Goal: Task Accomplishment & Management: Manage account settings

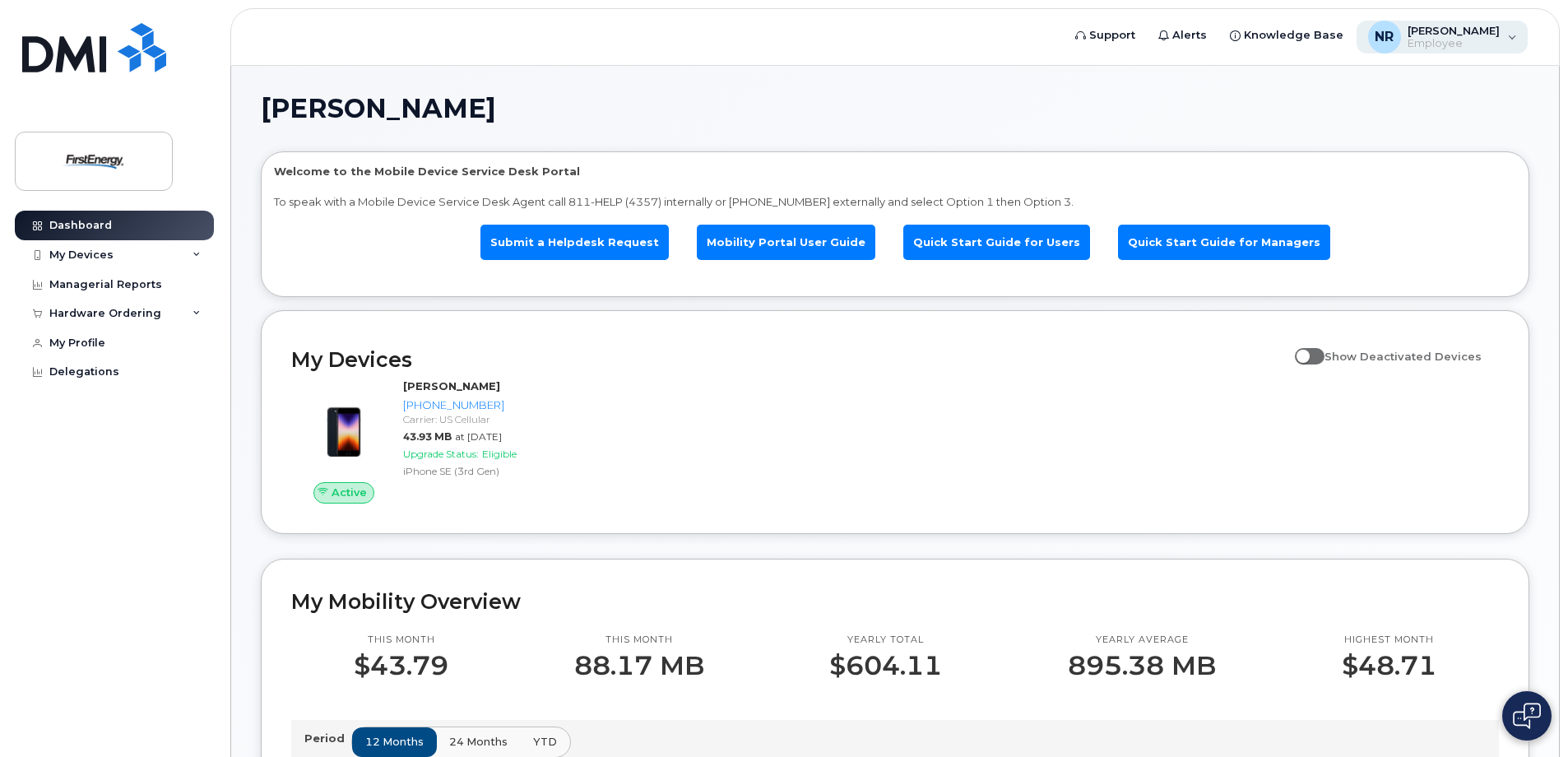
click at [1519, 33] on div "NR Nieves, Rosa E Employee" at bounding box center [1443, 37] width 172 height 33
click at [1308, 349] on input "Show Deactivated Devices" at bounding box center [1301, 347] width 13 height 13
click at [1308, 351] on input "Show Deactivated Devices" at bounding box center [1301, 347] width 13 height 13
checkbox input "false"
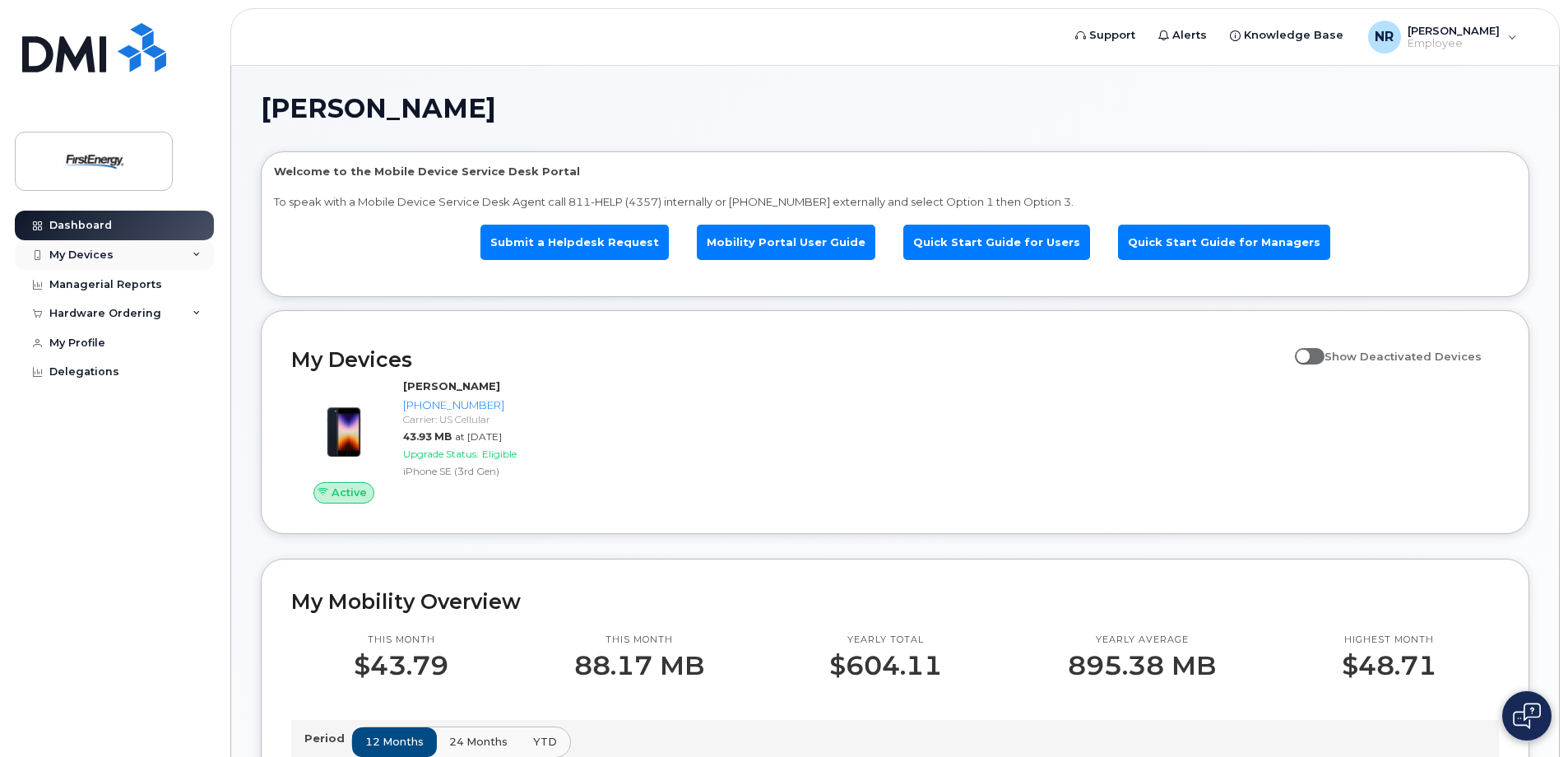
click at [208, 244] on div "My Devices" at bounding box center [114, 255] width 199 height 29
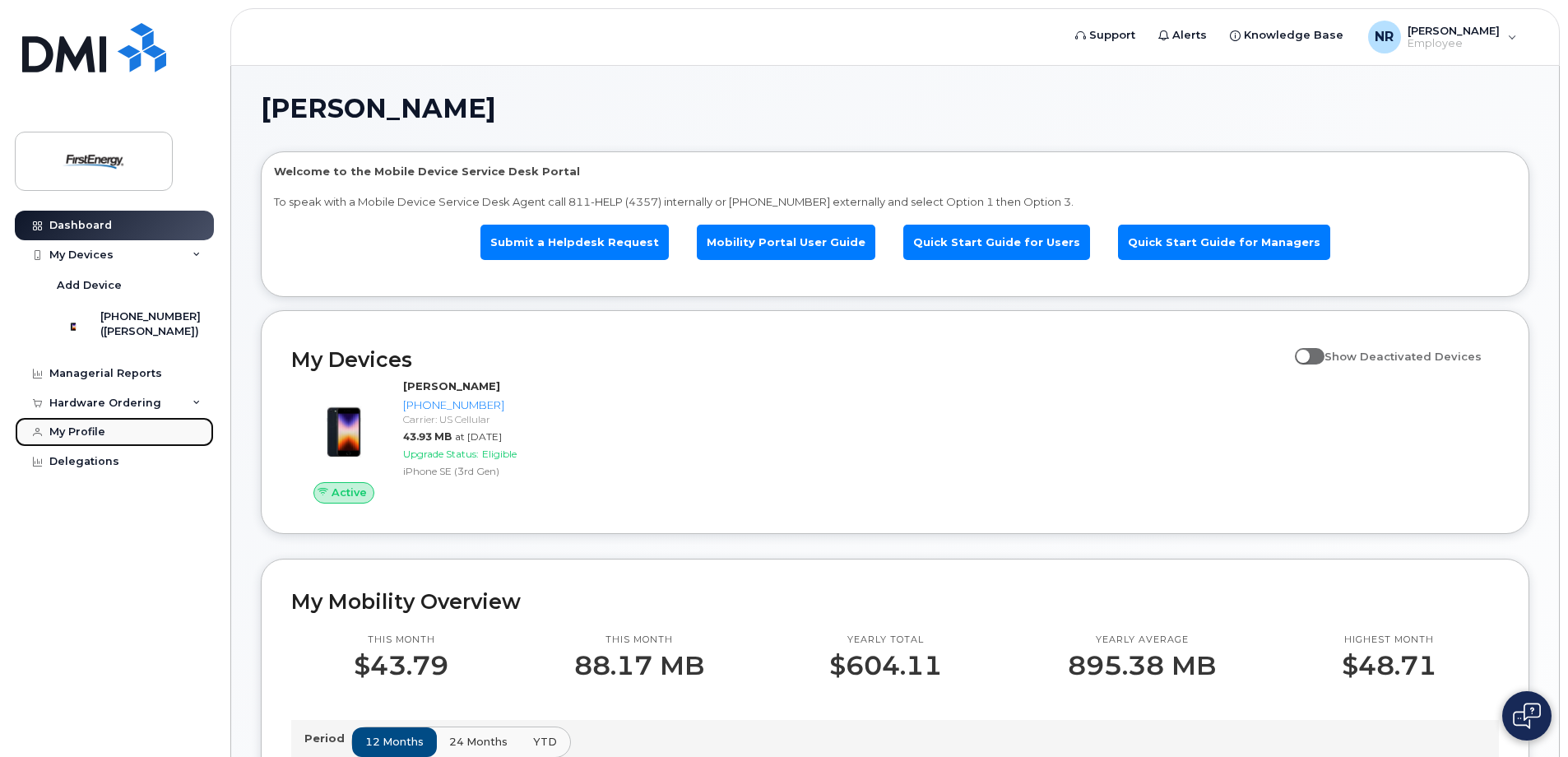
click at [78, 439] on div "My Profile" at bounding box center [77, 432] width 56 height 13
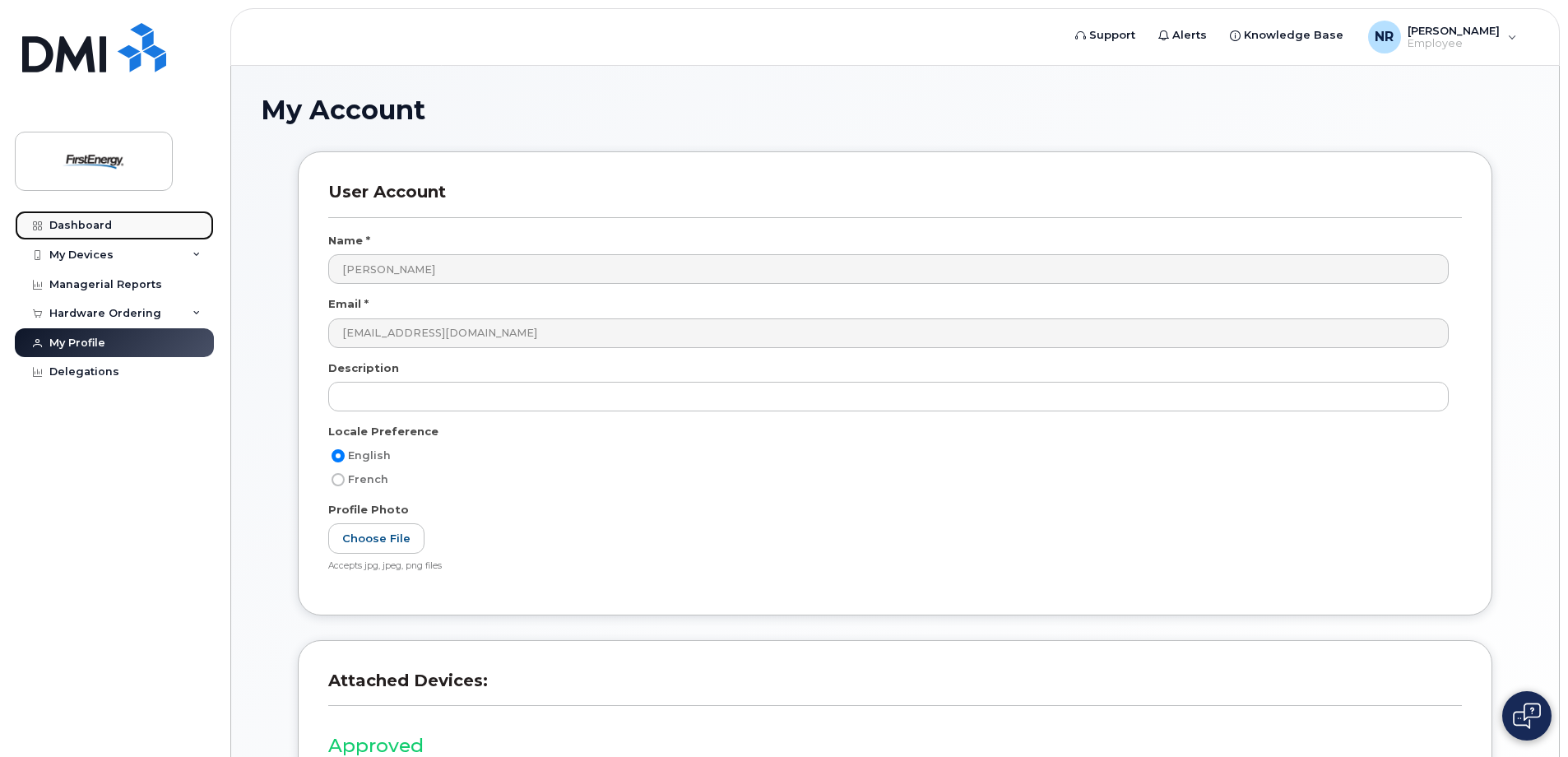
click at [94, 225] on div "Dashboard" at bounding box center [80, 225] width 63 height 13
